Goal: Purchase product/service

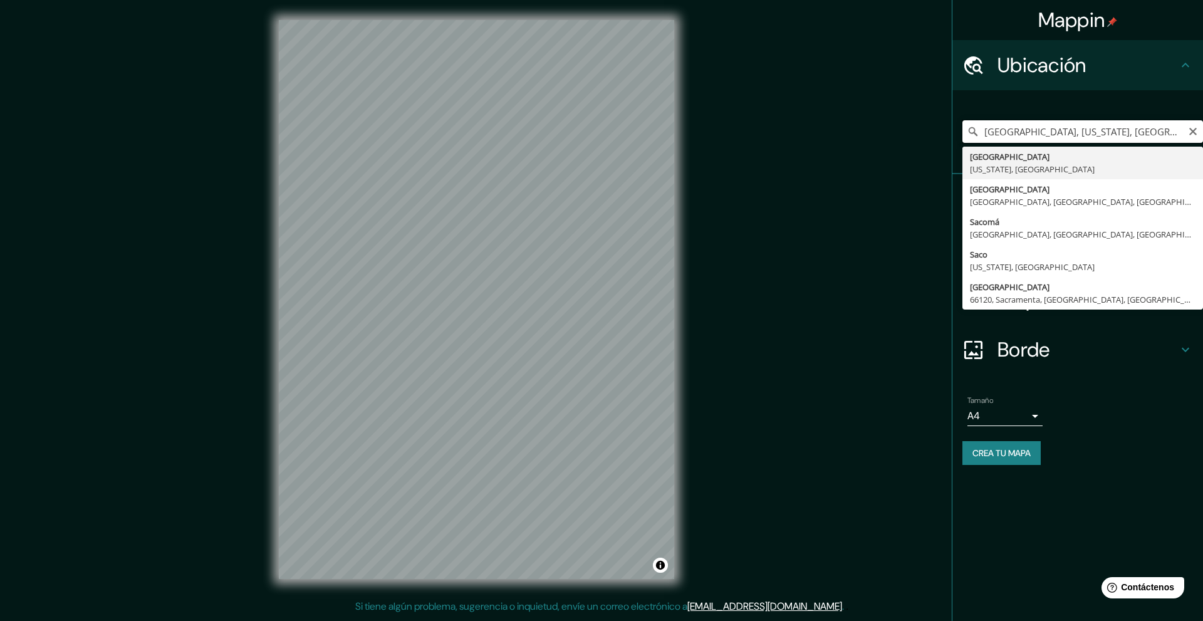
click at [1023, 127] on input "[GEOGRAPHIC_DATA], [US_STATE], [GEOGRAPHIC_DATA]" at bounding box center [1082, 131] width 241 height 23
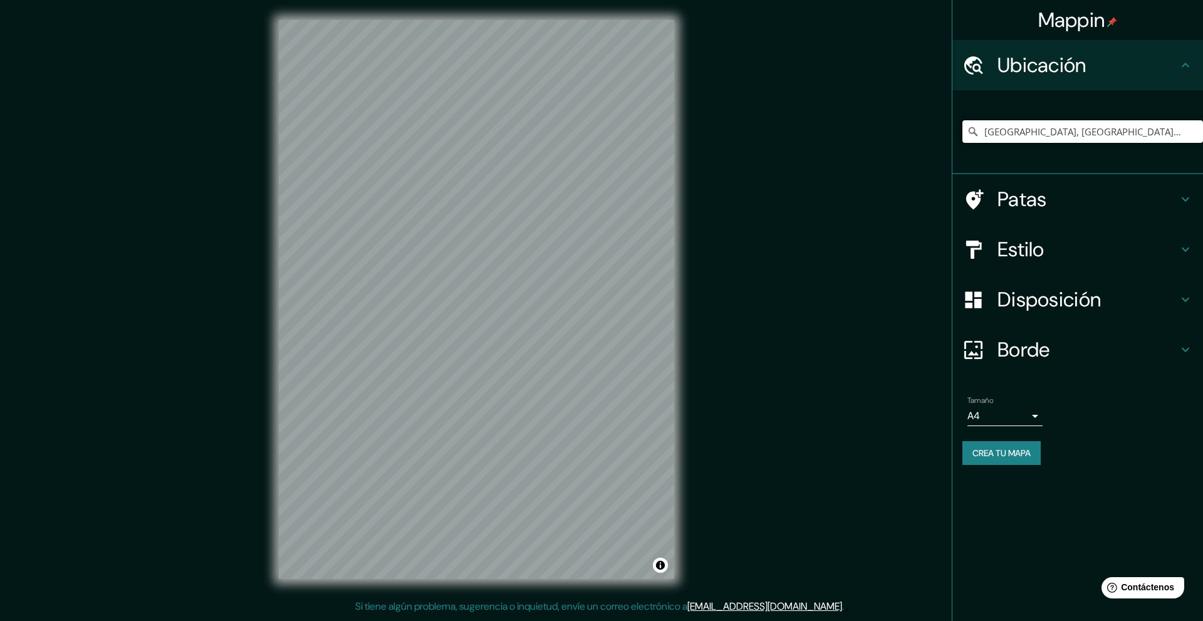
type input "[GEOGRAPHIC_DATA], [GEOGRAPHIC_DATA], [GEOGRAPHIC_DATA]"
click at [1147, 241] on h4 "Estilo" at bounding box center [1088, 249] width 180 height 25
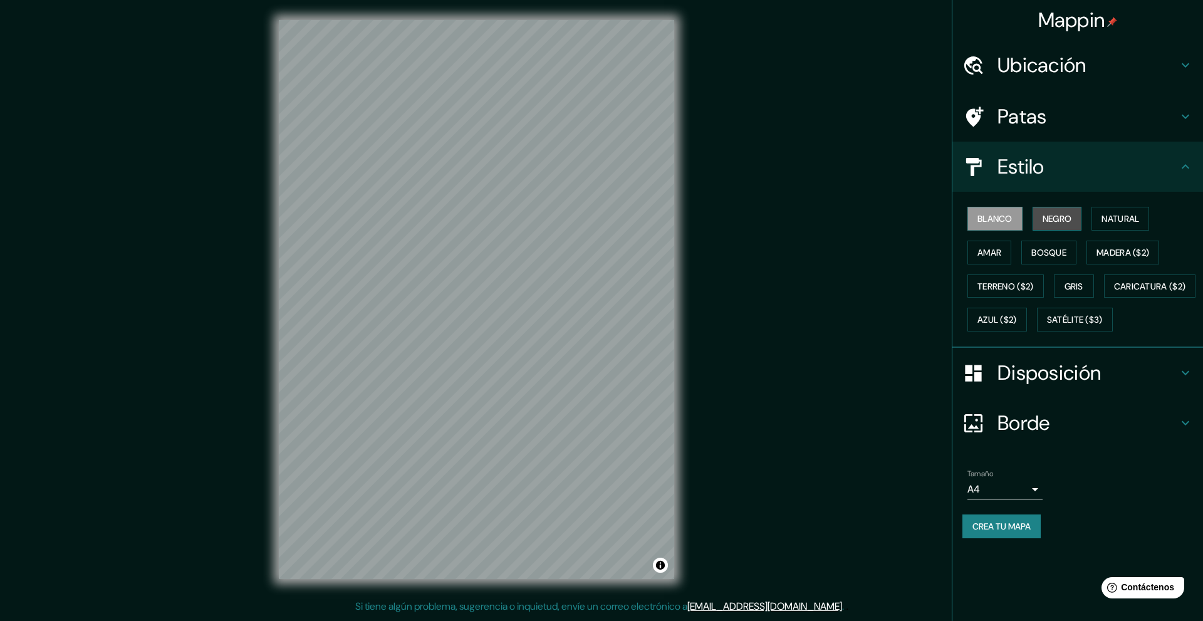
click at [1070, 230] on button "Negro" at bounding box center [1057, 219] width 49 height 24
click at [986, 221] on font "Blanco" at bounding box center [994, 218] width 35 height 11
click at [1057, 217] on font "Negro" at bounding box center [1057, 218] width 29 height 11
